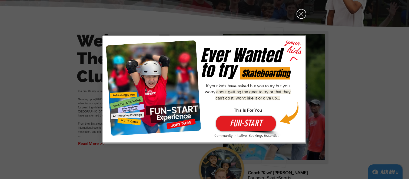
click at [304, 7] on div "Fun-Start-Free" at bounding box center [204, 89] width 409 height 179
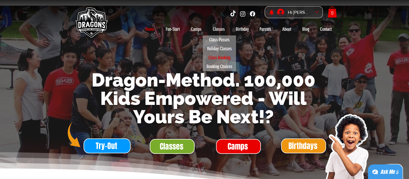
click at [221, 59] on p "Class Booking" at bounding box center [219, 57] width 27 height 9
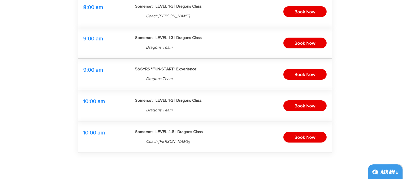
scroll to position [135, 0]
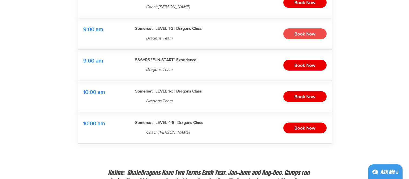
click at [296, 35] on span "Book Now" at bounding box center [304, 34] width 21 height 8
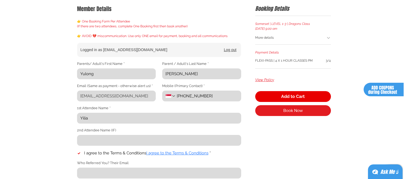
scroll to position [81, 0]
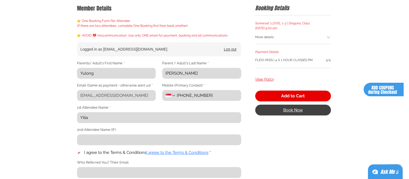
click at [282, 113] on button "Book Now" at bounding box center [293, 110] width 76 height 11
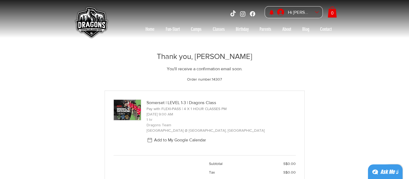
click at [288, 76] on div "Thank you, Yulong Liu You'll receive a confirmation email soon. Order number: 1…" at bounding box center [205, 67] width 200 height 30
